Goal: Navigation & Orientation: Understand site structure

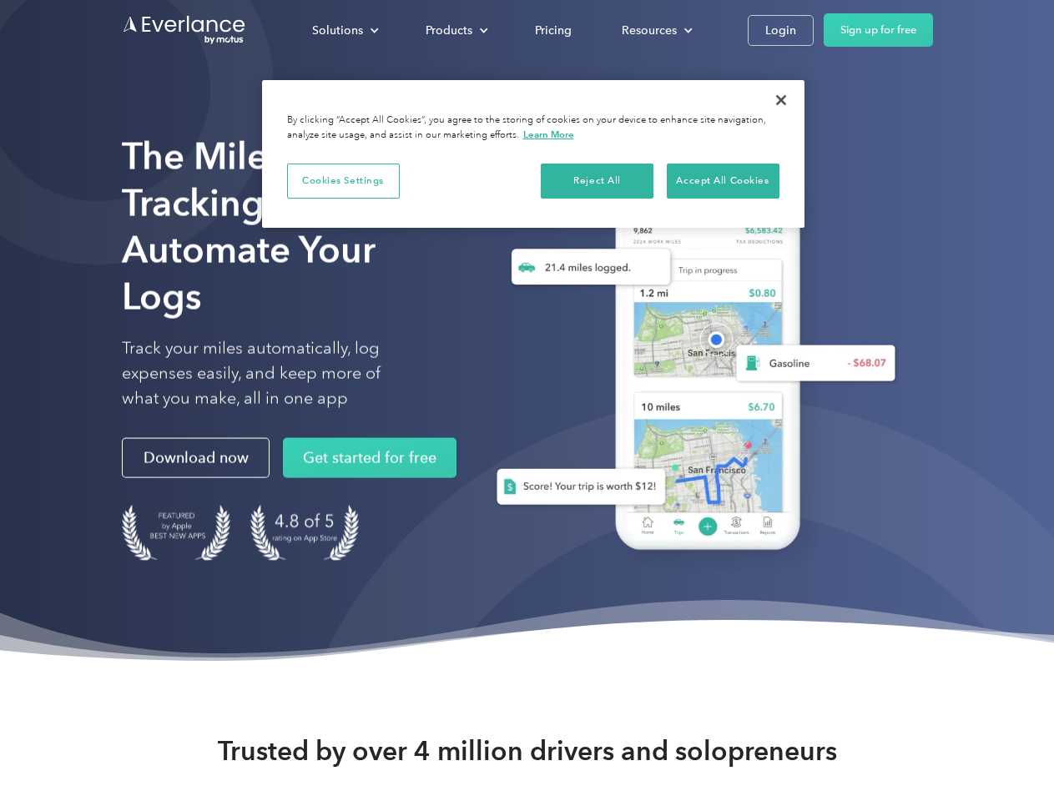
click at [345, 30] on div "Solutions" at bounding box center [337, 30] width 51 height 21
click at [455, 30] on div "Products" at bounding box center [449, 30] width 47 height 21
click at [655, 30] on div "Resources" at bounding box center [649, 30] width 55 height 21
click at [343, 180] on button "Cookies Settings" at bounding box center [343, 181] width 113 height 35
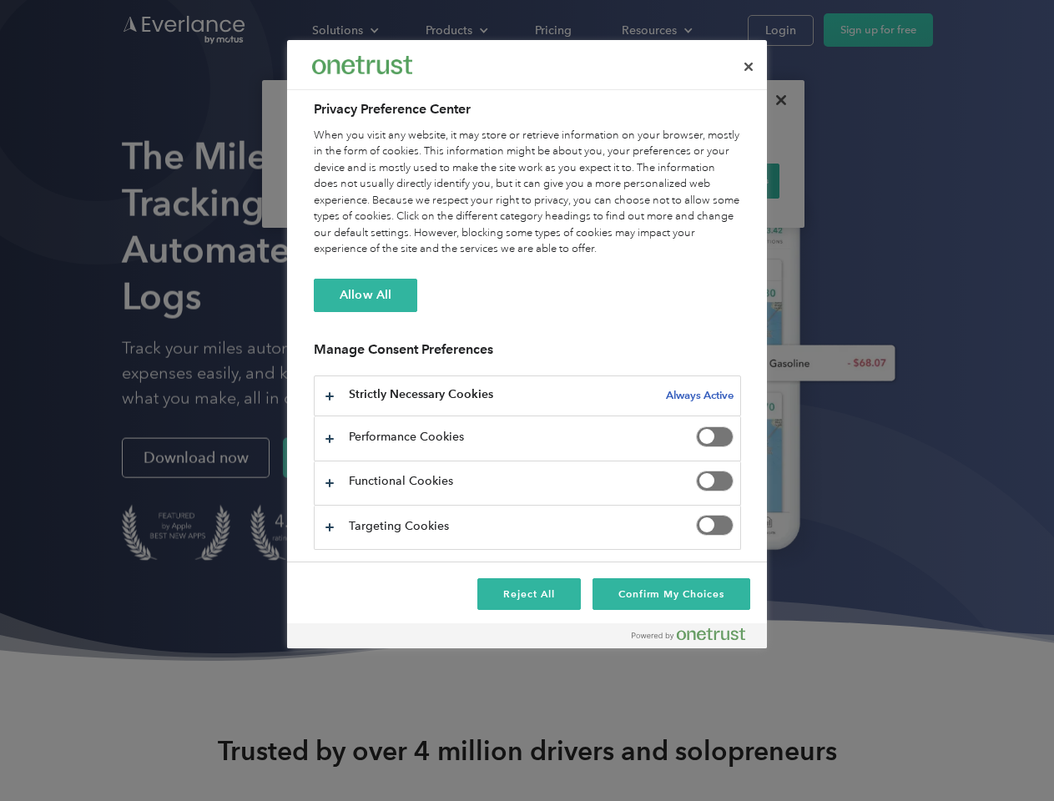
click at [597, 180] on div "When you visit any website, it may store or retrieve information on your browse…" at bounding box center [527, 193] width 427 height 130
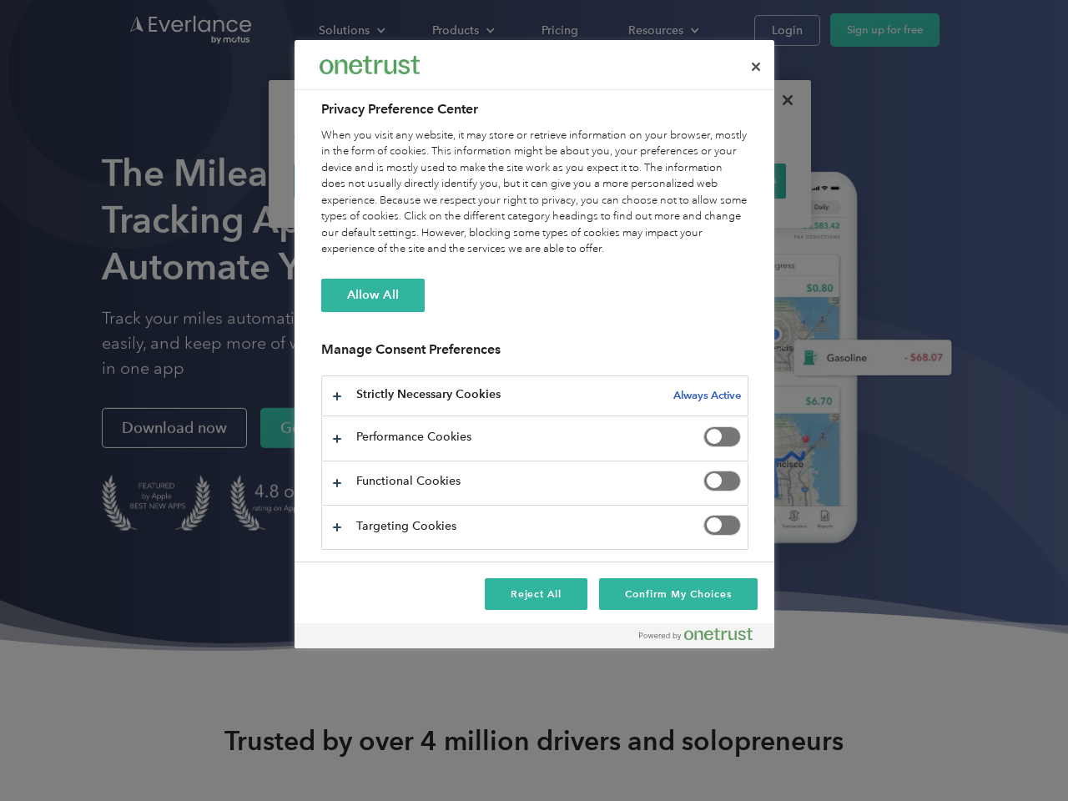
click at [723, 180] on div "When you visit any website, it may store or retrieve information on your browse…" at bounding box center [534, 193] width 427 height 130
click at [781, 100] on div at bounding box center [534, 400] width 1068 height 801
